Goal: Transaction & Acquisition: Purchase product/service

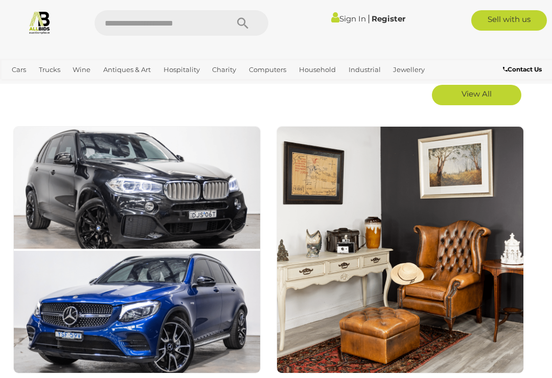
scroll to position [527, 0]
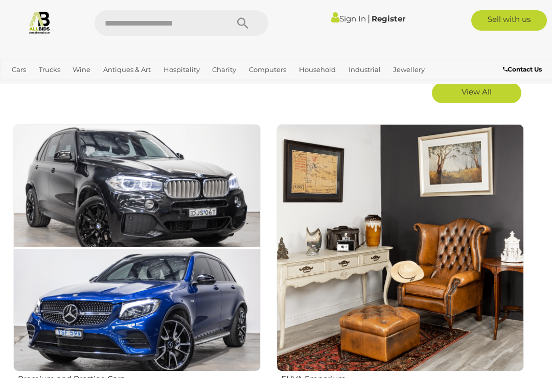
click at [471, 92] on span "View All" at bounding box center [477, 92] width 30 height 10
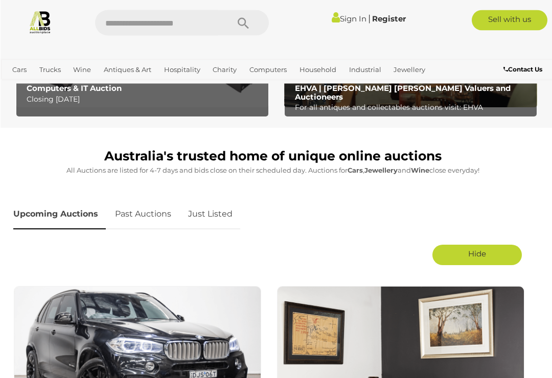
scroll to position [365, 0]
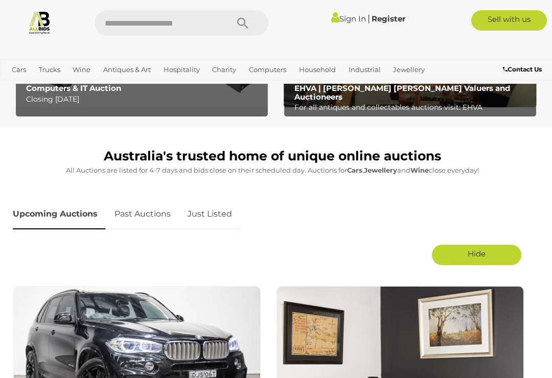
click at [307, 223] on div "Upcoming Auctions Past Auctions Just Listed" at bounding box center [269, 214] width 522 height 40
click at [58, 215] on link "Upcoming Auctions" at bounding box center [59, 214] width 93 height 30
click at [72, 220] on link "Upcoming Auctions" at bounding box center [59, 214] width 93 height 30
click at [490, 257] on span "View All" at bounding box center [477, 254] width 30 height 10
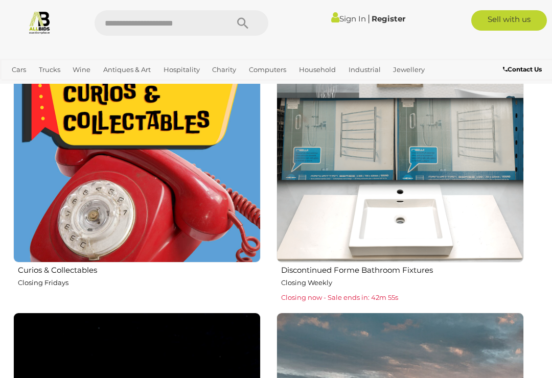
scroll to position [1825, 0]
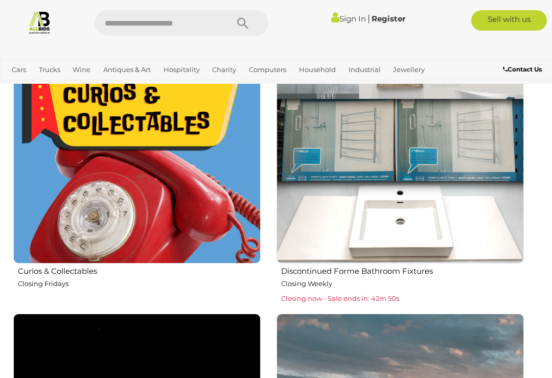
click at [125, 197] on img at bounding box center [137, 140] width 248 height 248
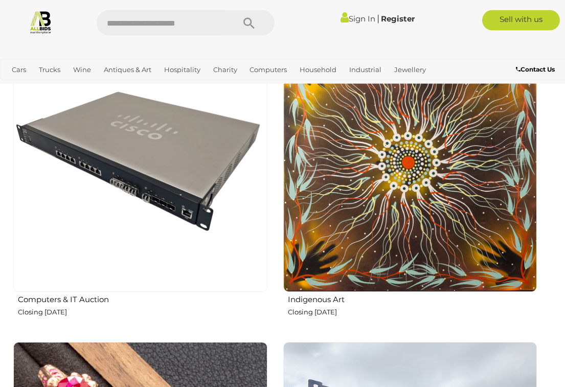
scroll to position [3054, 0]
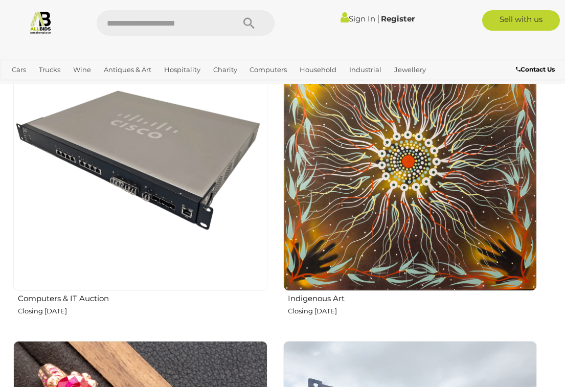
click at [445, 222] on img at bounding box center [410, 164] width 254 height 254
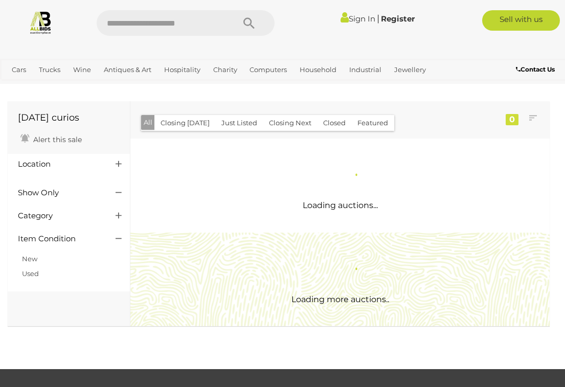
scroll to position [1, 0]
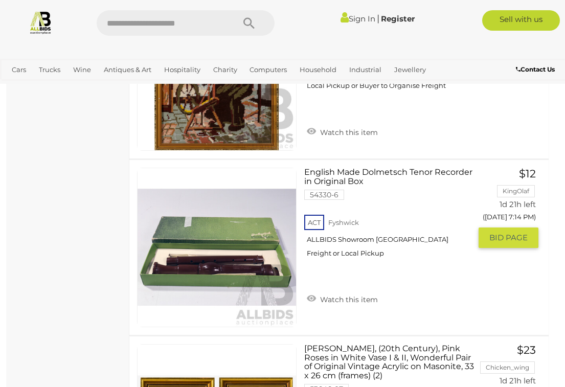
scroll to position [4282, 1]
click at [530, 284] on div "English Made Dolmetsch Tenor Recorder in Original Box 54330-6 ACT Fyshwick ALLB…" at bounding box center [339, 247] width 435 height 175
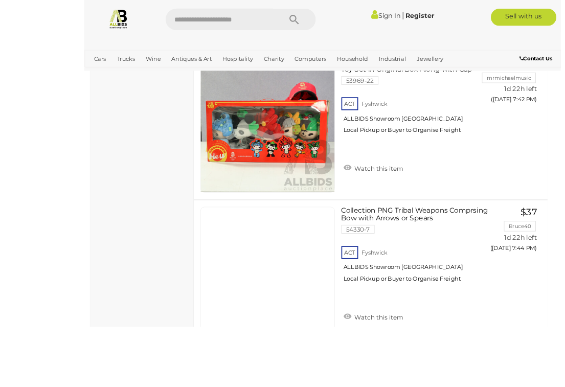
scroll to position [6922, 0]
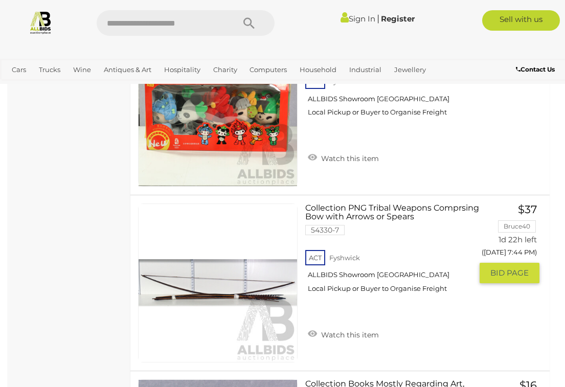
click at [364, 204] on link "Collection PNG Tribal Weapons Comprsing Bow with Arrows or Spears 54330-7 ACT F…" at bounding box center [393, 252] width 160 height 97
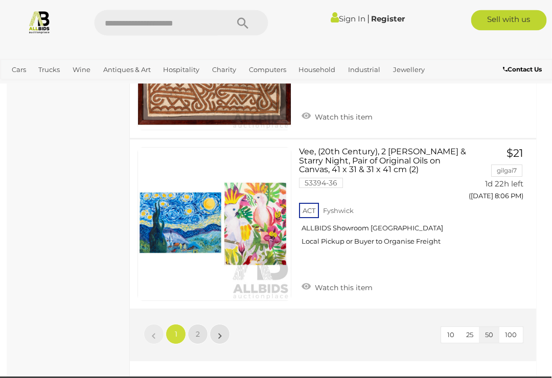
scroll to position [8593, 1]
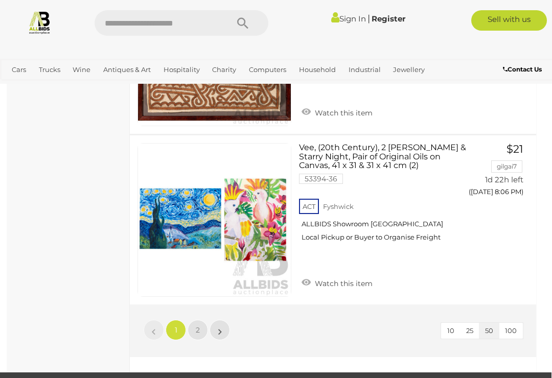
click at [197, 326] on span "2" at bounding box center [198, 330] width 4 height 9
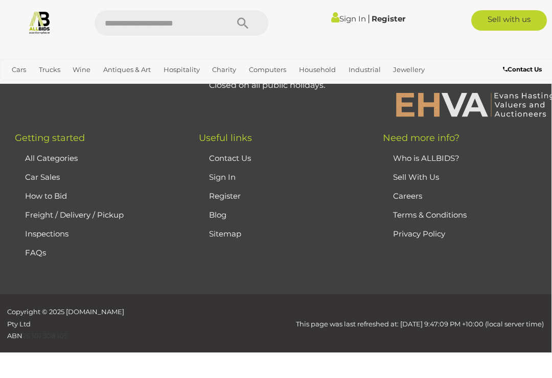
scroll to position [53, 0]
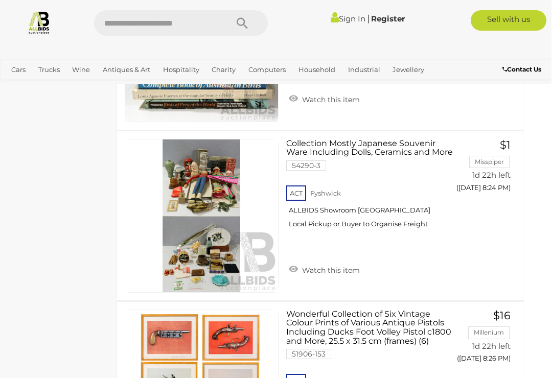
scroll to position [1319, 13]
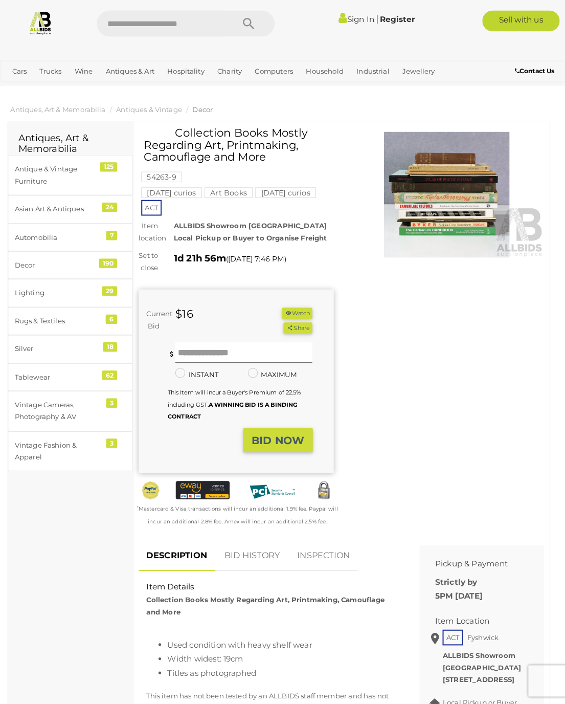
scroll to position [2, 0]
